Goal: Information Seeking & Learning: Get advice/opinions

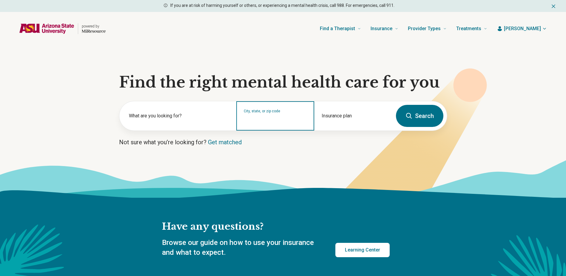
click at [264, 118] on input "City, state, or zip code" at bounding box center [275, 119] width 63 height 7
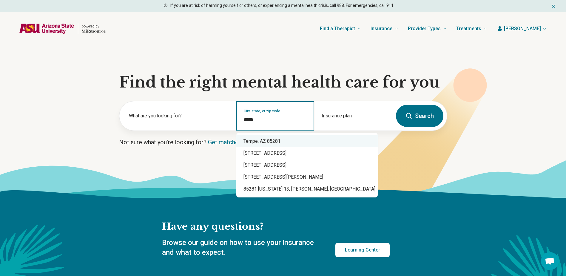
click at [269, 141] on div "Tempe, AZ 85281" at bounding box center [306, 141] width 141 height 12
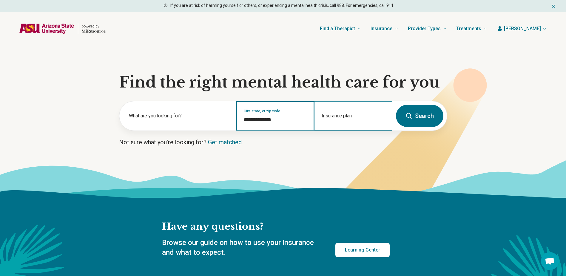
type input "**********"
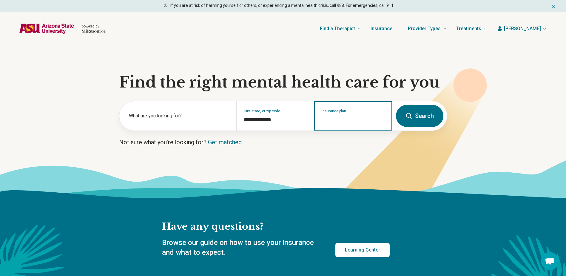
click at [332, 118] on input "Insurance plan" at bounding box center [353, 119] width 63 height 7
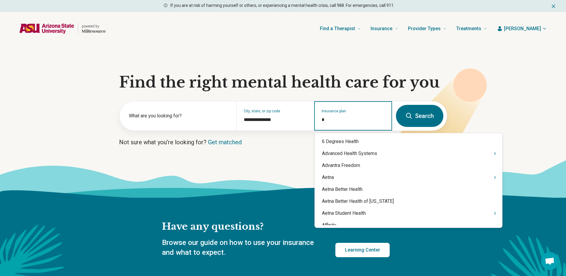
type input "**"
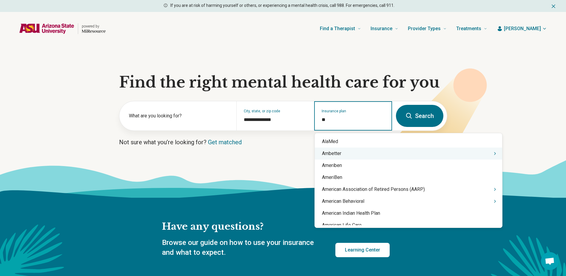
click at [340, 152] on div "Ambetter" at bounding box center [408, 153] width 187 height 12
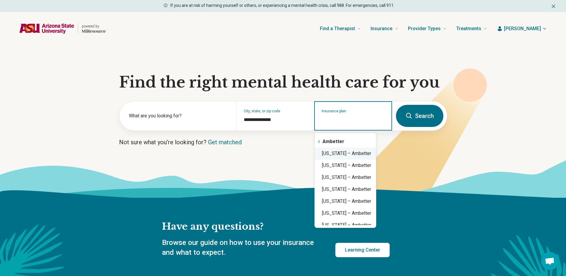
click at [340, 152] on div "Arizona – Ambetter" at bounding box center [345, 153] width 61 height 12
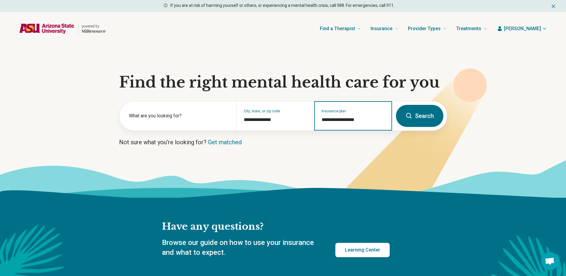
type input "**********"
click at [416, 111] on button "Search" at bounding box center [419, 116] width 47 height 22
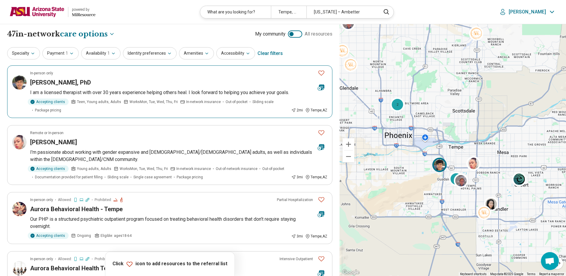
click at [149, 83] on div "[PERSON_NAME], PhD" at bounding box center [171, 82] width 283 height 8
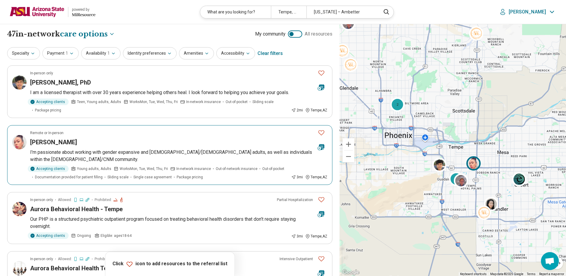
click at [194, 140] on div "Crista Jackson" at bounding box center [171, 142] width 283 height 8
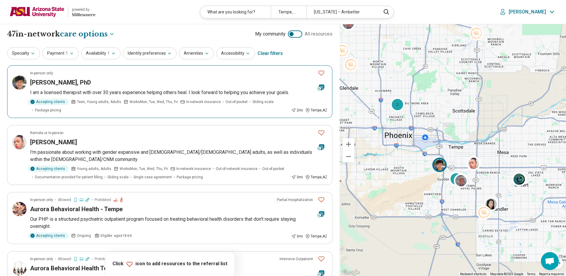
click at [196, 82] on div "[PERSON_NAME], PhD" at bounding box center [171, 82] width 283 height 8
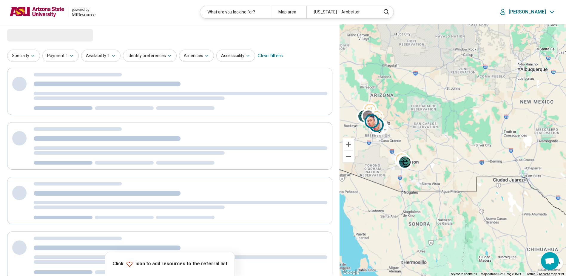
select select "***"
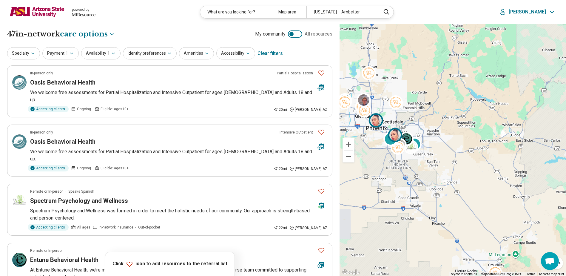
click at [372, 121] on img at bounding box center [376, 120] width 14 height 14
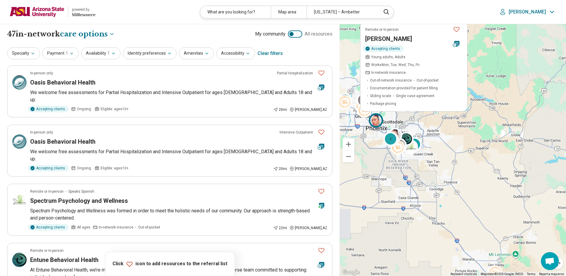
click at [29, 14] on img at bounding box center [37, 12] width 55 height 14
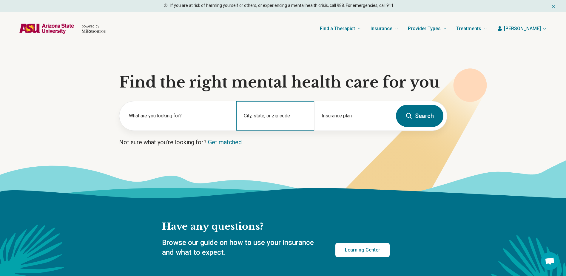
click at [271, 116] on div "City, state, or zip code" at bounding box center [275, 115] width 78 height 29
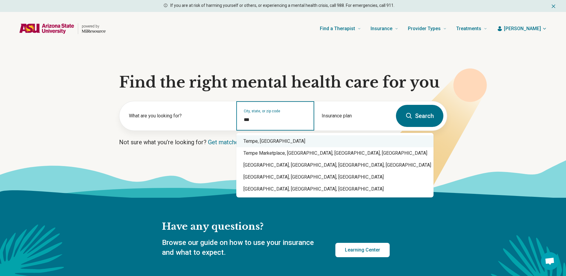
click at [281, 145] on div "Tempe, AZ" at bounding box center [334, 141] width 197 height 12
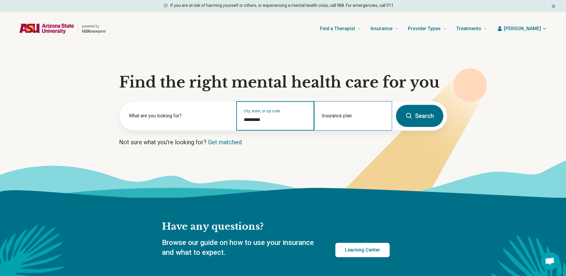
type input "*********"
click at [342, 116] on div "Insurance plan" at bounding box center [353, 115] width 78 height 29
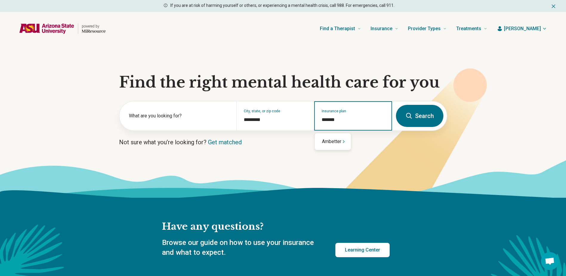
type input "********"
click at [338, 145] on div "Ambetter" at bounding box center [333, 141] width 36 height 12
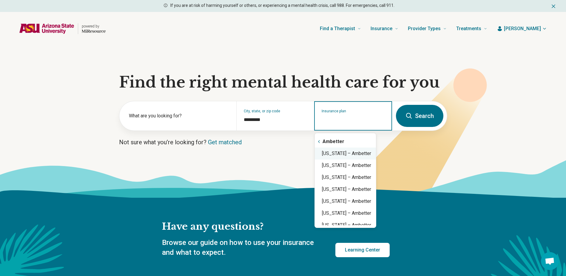
click at [360, 155] on div "Arizona – Ambetter" at bounding box center [345, 153] width 61 height 12
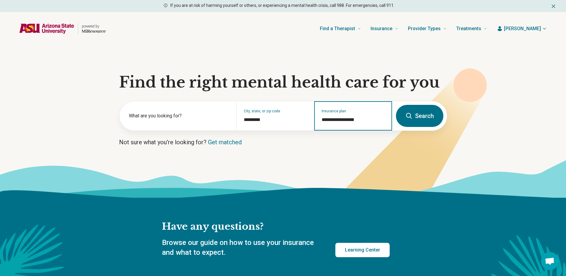
type input "**********"
click at [421, 118] on button "Search" at bounding box center [419, 116] width 47 height 22
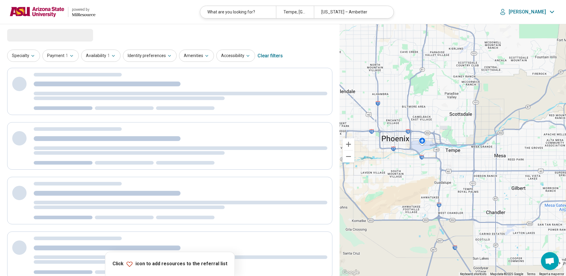
select select "***"
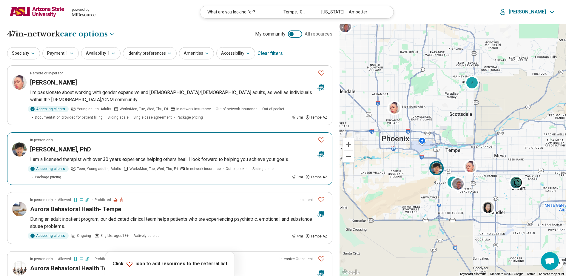
click at [140, 157] on p "I am a licensed therapist with over 30 years experience helping others heal. I …" at bounding box center [178, 159] width 297 height 7
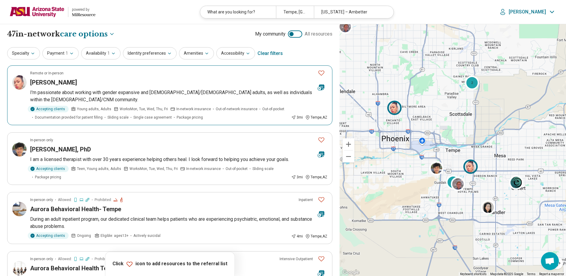
click at [321, 73] on icon "Favorite" at bounding box center [321, 72] width 7 height 7
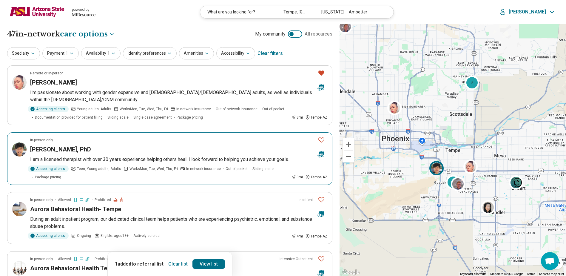
click at [321, 139] on icon "Favorite" at bounding box center [321, 139] width 7 height 7
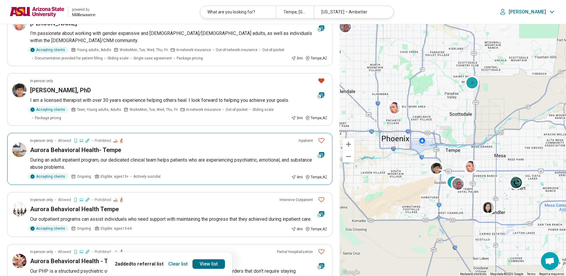
scroll to position [60, 0]
click at [318, 139] on icon "Favorite" at bounding box center [321, 139] width 7 height 7
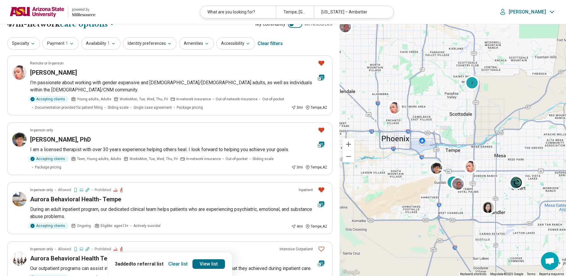
scroll to position [0, 0]
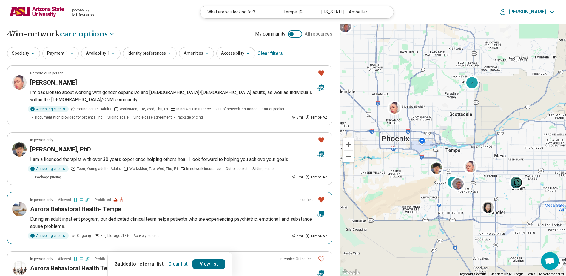
click at [184, 207] on div "Aurora Behavioral Health- Tempe" at bounding box center [171, 209] width 283 height 8
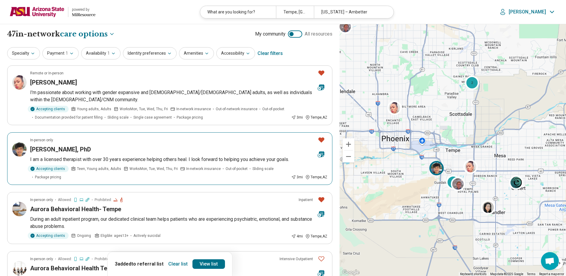
click at [156, 144] on article "In-person only Karen Morrow, PhD I am a licensed therapist with over 30 years e…" at bounding box center [169, 158] width 325 height 53
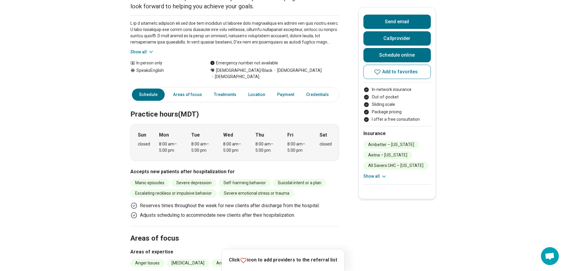
scroll to position [90, 0]
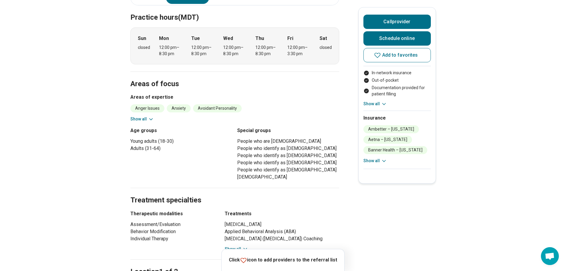
scroll to position [119, 0]
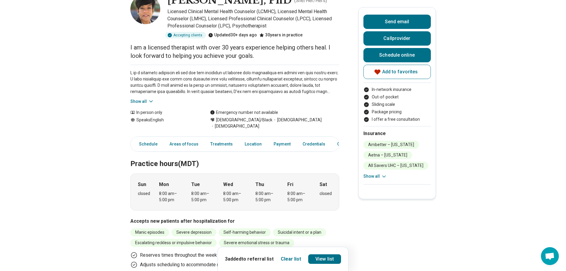
scroll to position [30, 0]
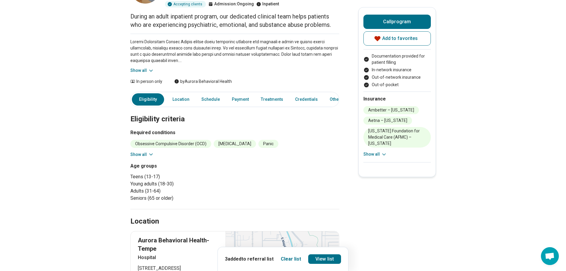
scroll to position [60, 0]
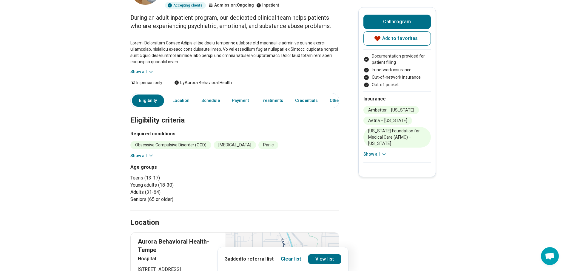
click at [143, 153] on button "Show all" at bounding box center [142, 156] width 24 height 6
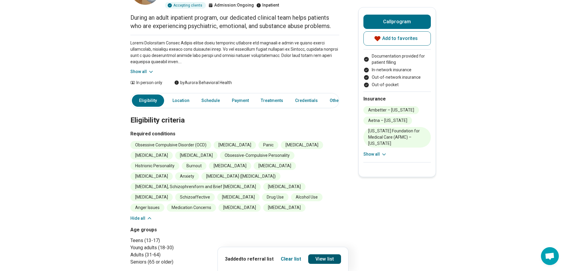
click at [323, 257] on link "View list" at bounding box center [324, 260] width 33 height 10
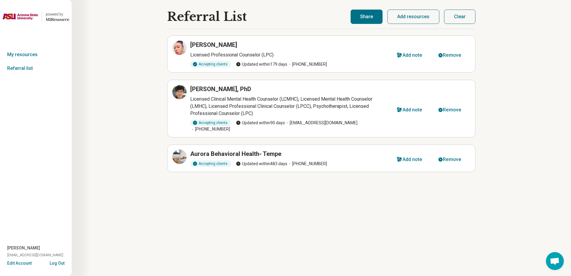
click at [364, 21] on button "Share" at bounding box center [366, 17] width 32 height 14
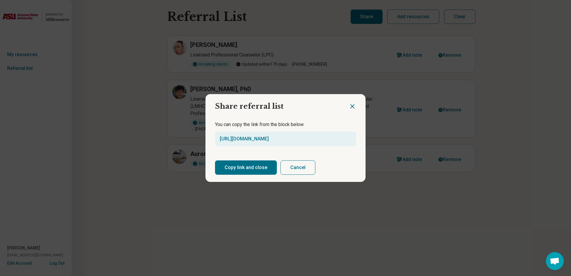
click at [255, 169] on button "Copy link and close" at bounding box center [246, 167] width 62 height 14
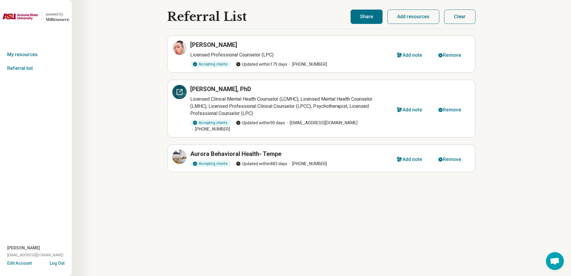
click at [175, 94] on div at bounding box center [179, 92] width 14 height 14
click at [541, 119] on div "Referral List Crista Jackson Licensed Professional Counselor (LPC) Accepting cl…" at bounding box center [321, 138] width 499 height 276
click at [315, 92] on div "[PERSON_NAME], PhD" at bounding box center [289, 89] width 199 height 8
click at [177, 94] on icon at bounding box center [179, 91] width 7 height 7
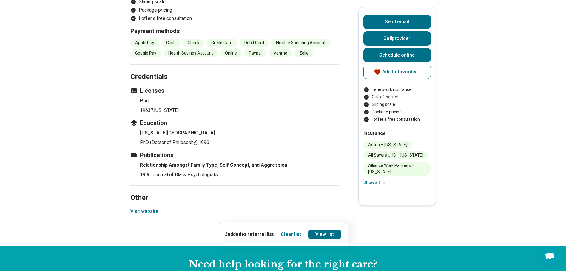
scroll to position [776, 0]
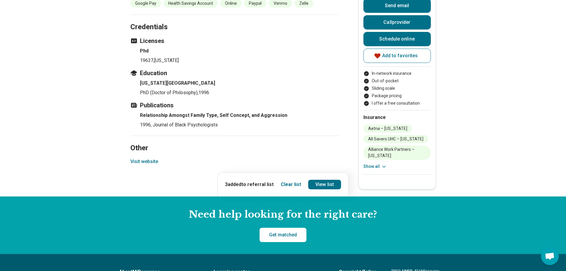
click at [153, 158] on button "Visit website" at bounding box center [144, 161] width 28 height 7
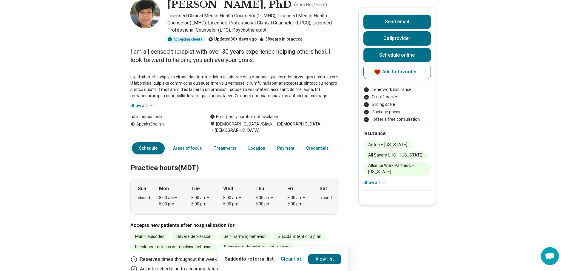
scroll to position [0, 0]
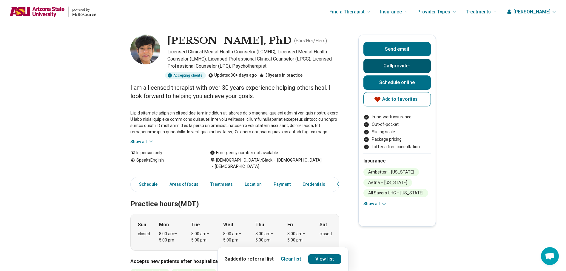
click at [410, 67] on button "Call provider" at bounding box center [397, 66] width 67 height 14
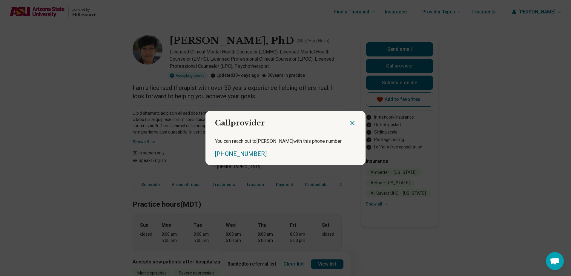
click at [350, 122] on icon "Close dialog" at bounding box center [352, 123] width 4 height 4
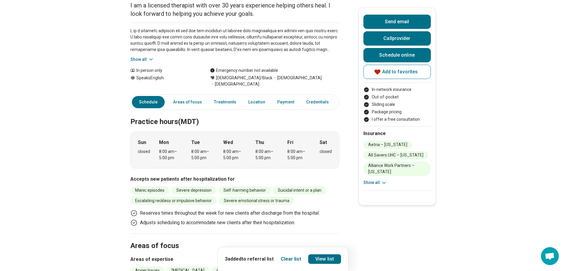
scroll to position [60, 0]
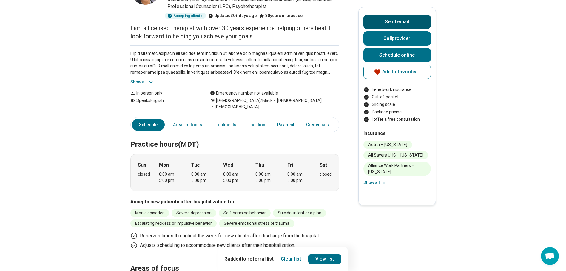
click at [401, 23] on button "Send email" at bounding box center [397, 22] width 67 height 14
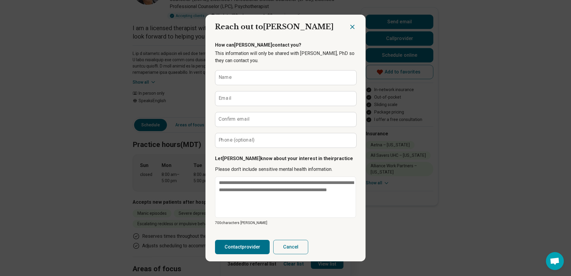
click at [349, 25] on icon "Close dialog" at bounding box center [352, 26] width 7 height 7
